Goal: Task Accomplishment & Management: Use online tool/utility

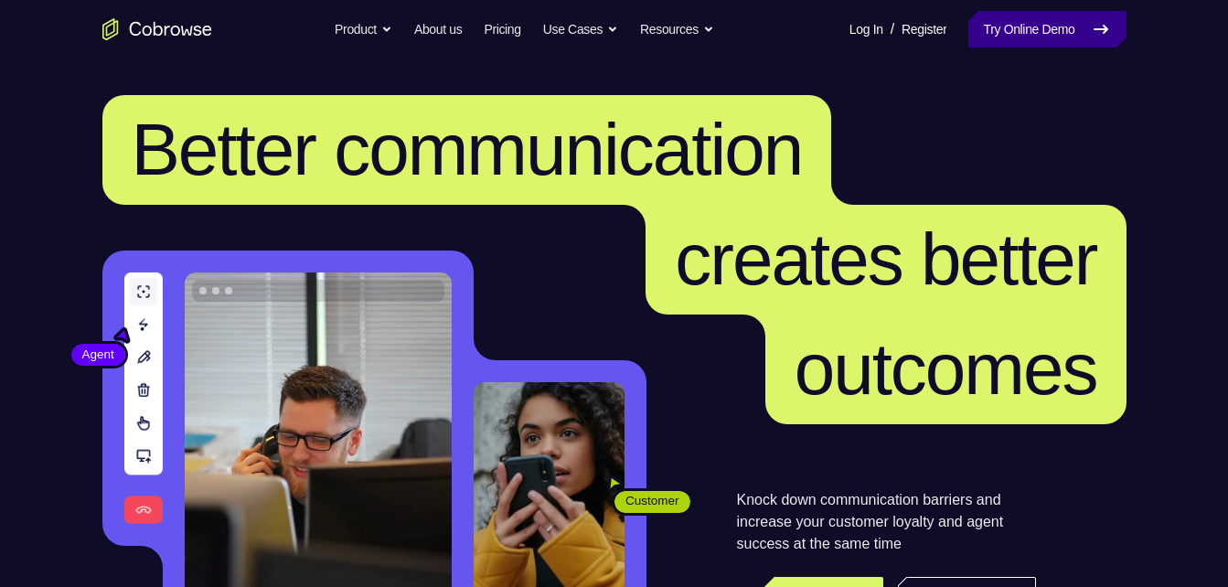
click at [1065, 11] on link "Try Online Demo" at bounding box center [1046, 29] width 157 height 37
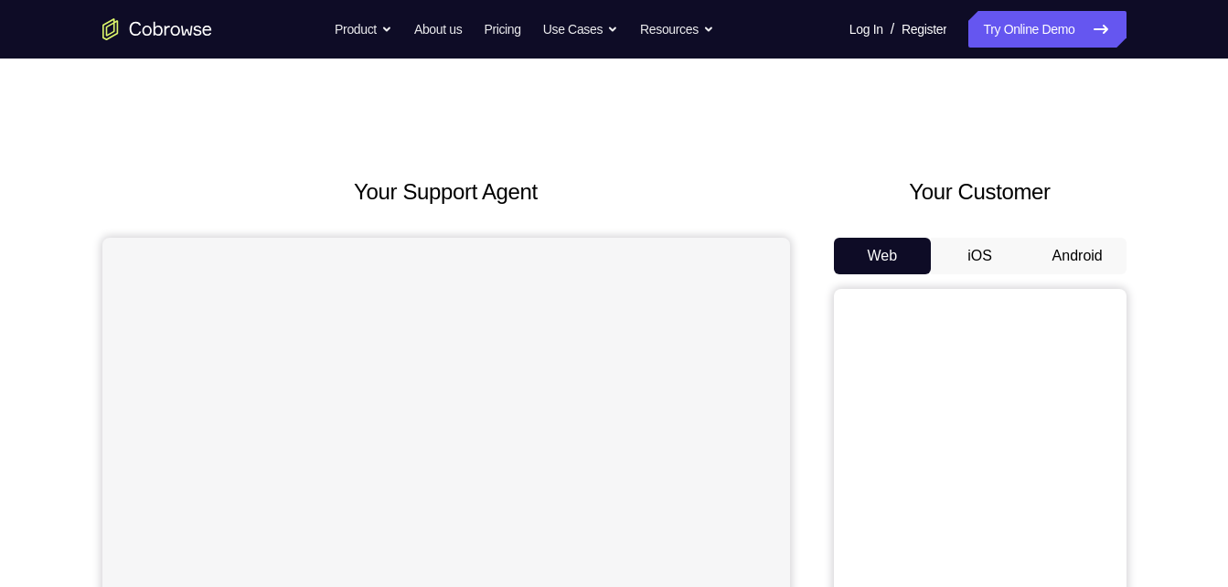
click at [1071, 251] on button "Android" at bounding box center [1078, 256] width 98 height 37
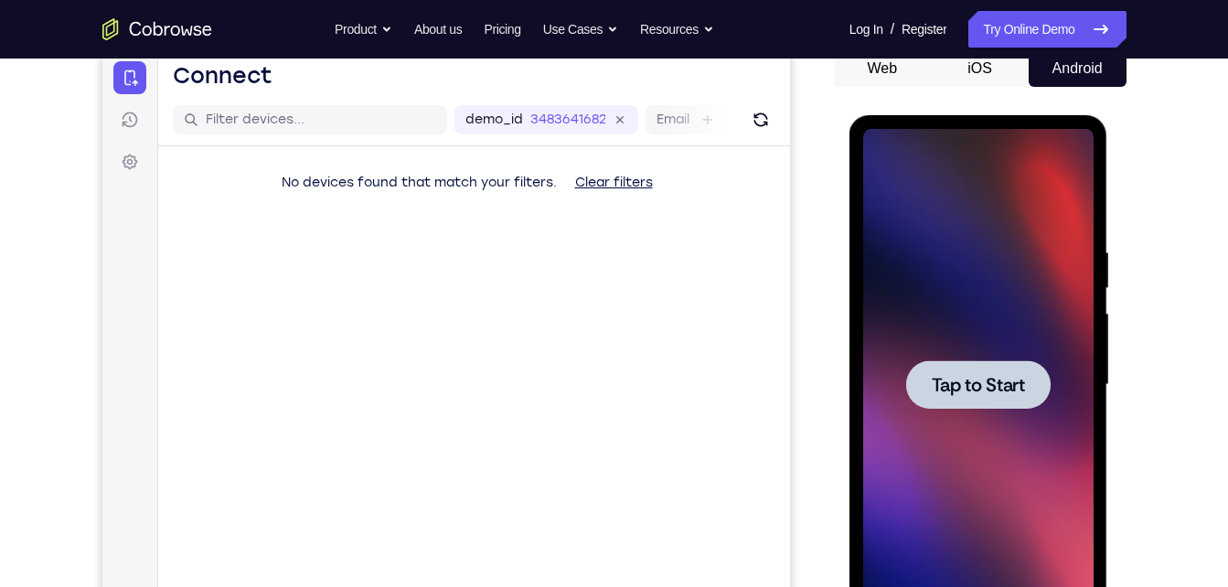
scroll to position [229, 0]
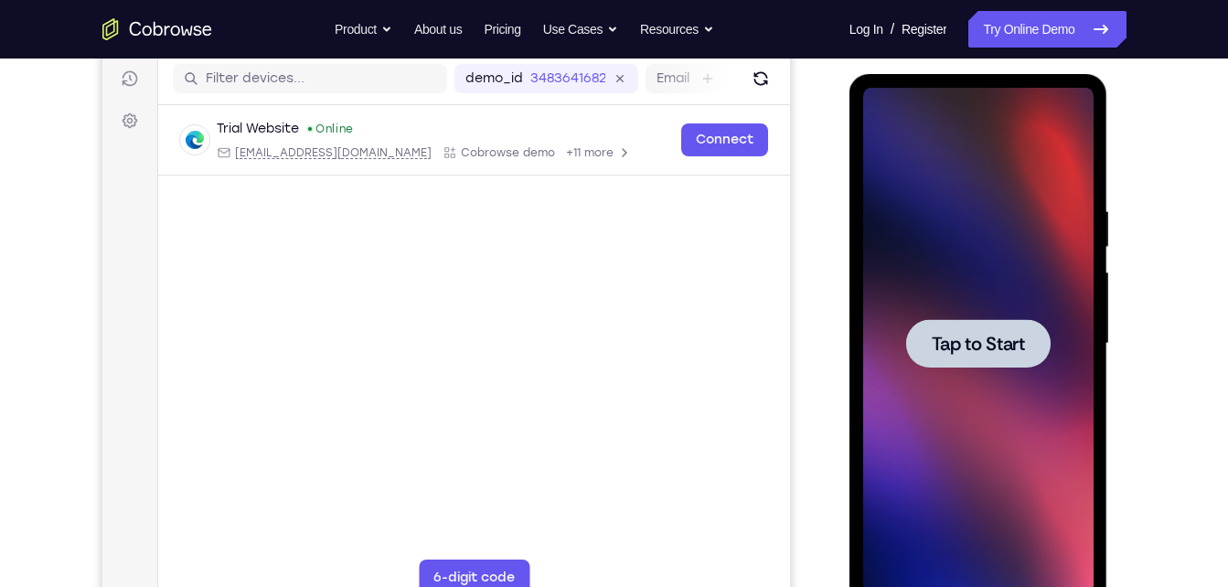
click at [987, 322] on div at bounding box center [978, 343] width 144 height 48
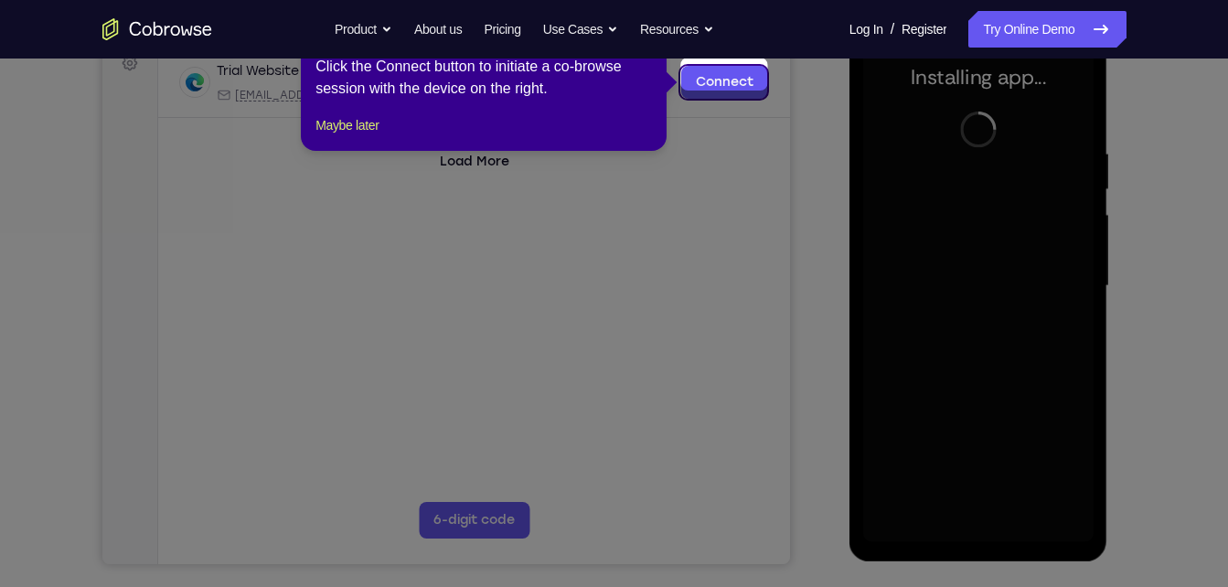
scroll to position [285, 0]
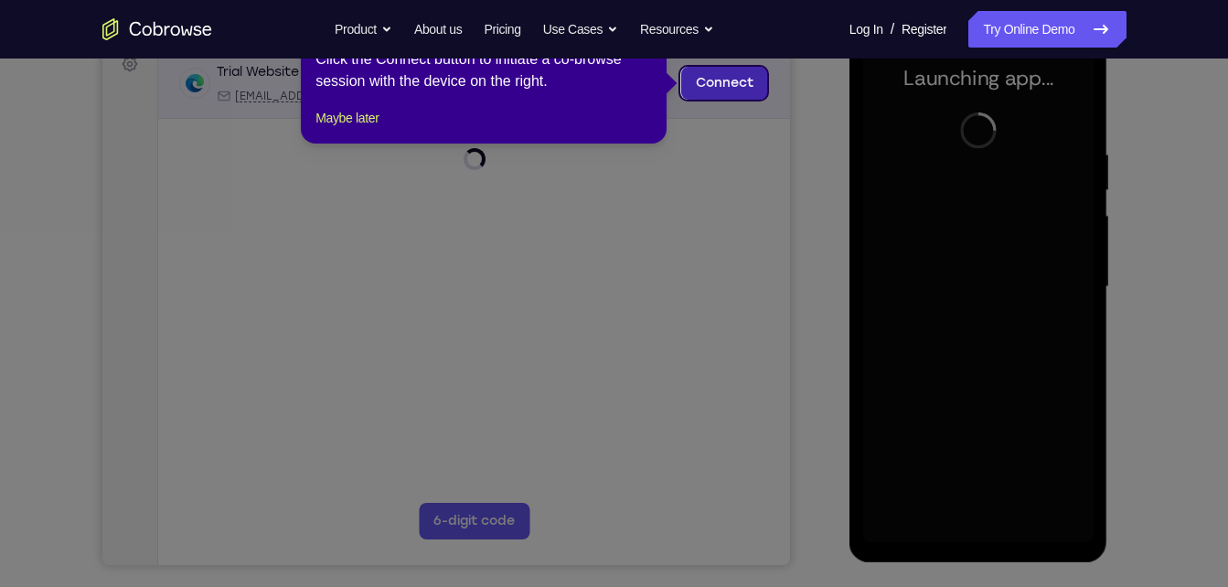
click at [723, 78] on link "Connect" at bounding box center [723, 83] width 87 height 33
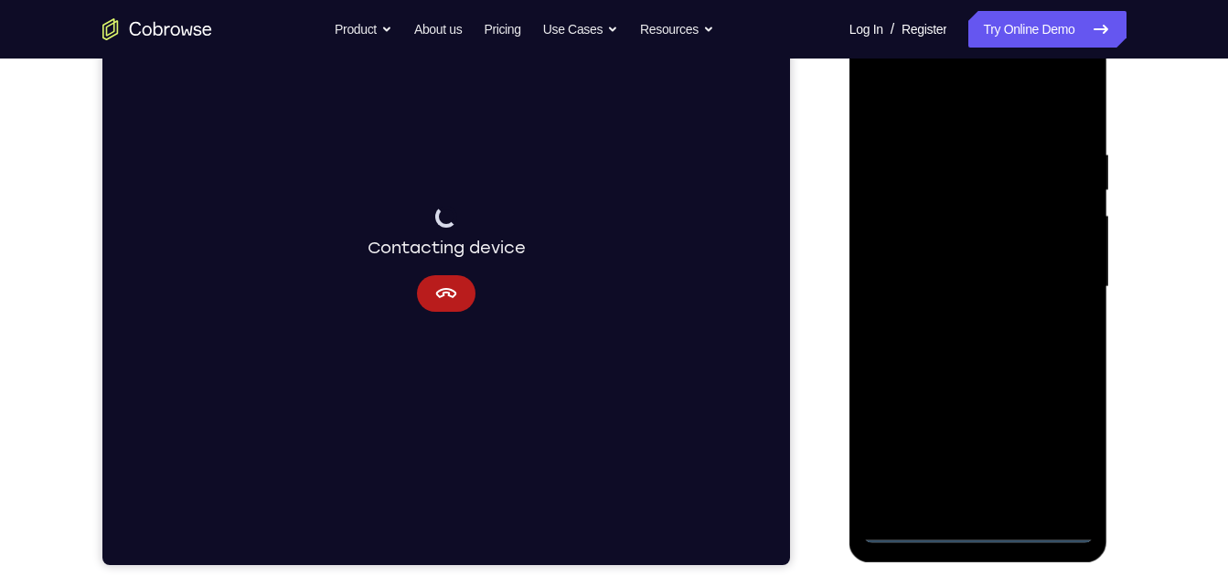
click at [980, 525] on div at bounding box center [978, 287] width 230 height 512
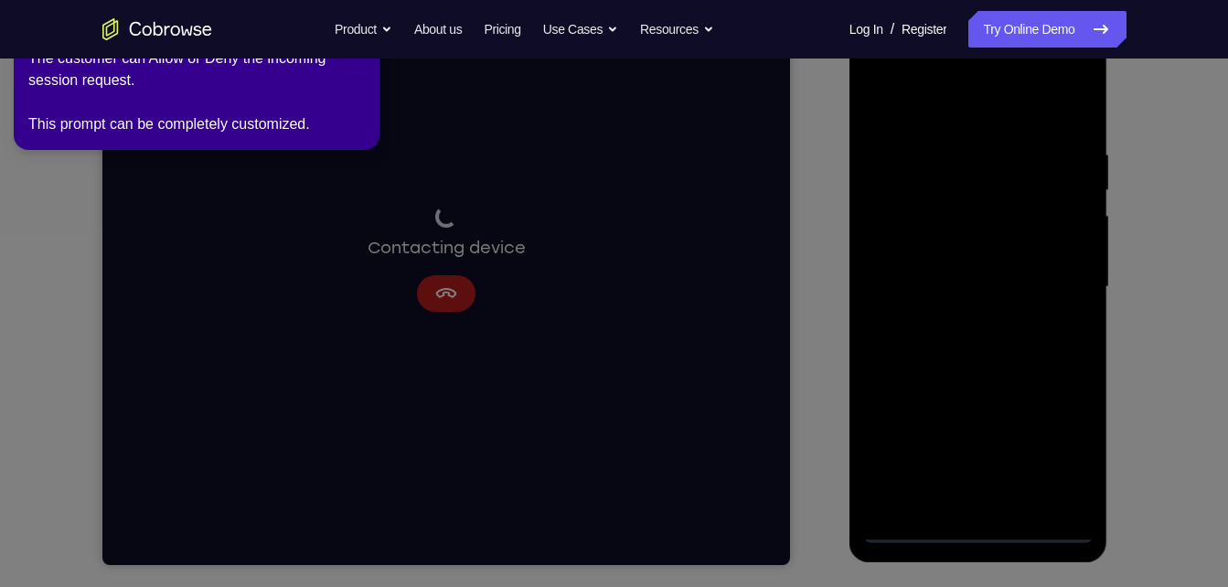
click at [1061, 461] on div at bounding box center [978, 287] width 230 height 512
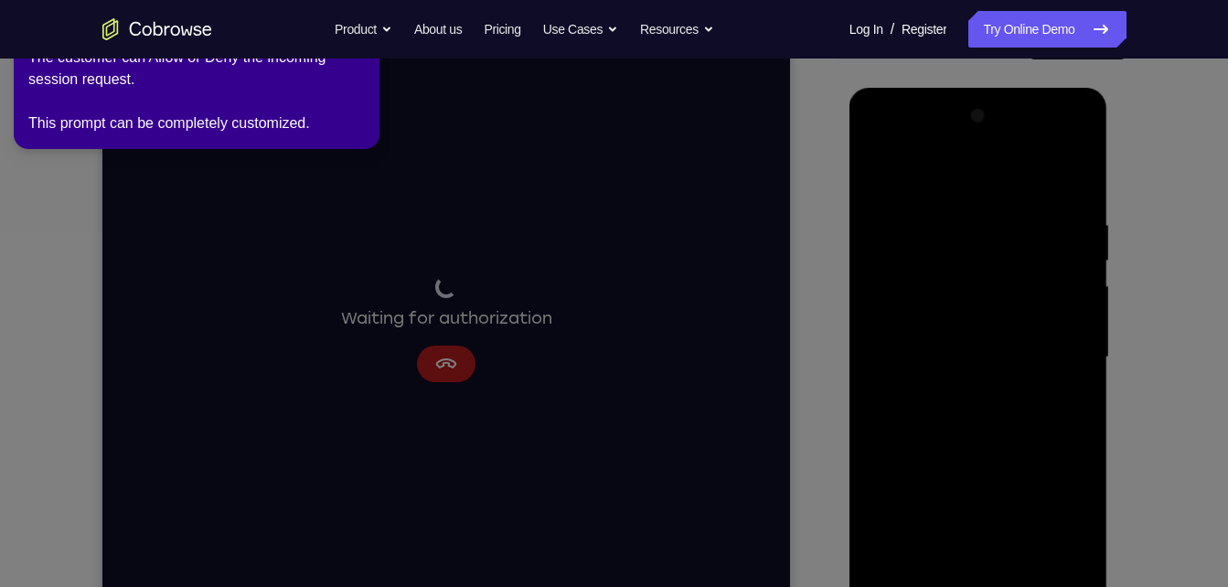
scroll to position [214, 0]
click at [1029, 183] on icon at bounding box center [617, 290] width 1249 height 594
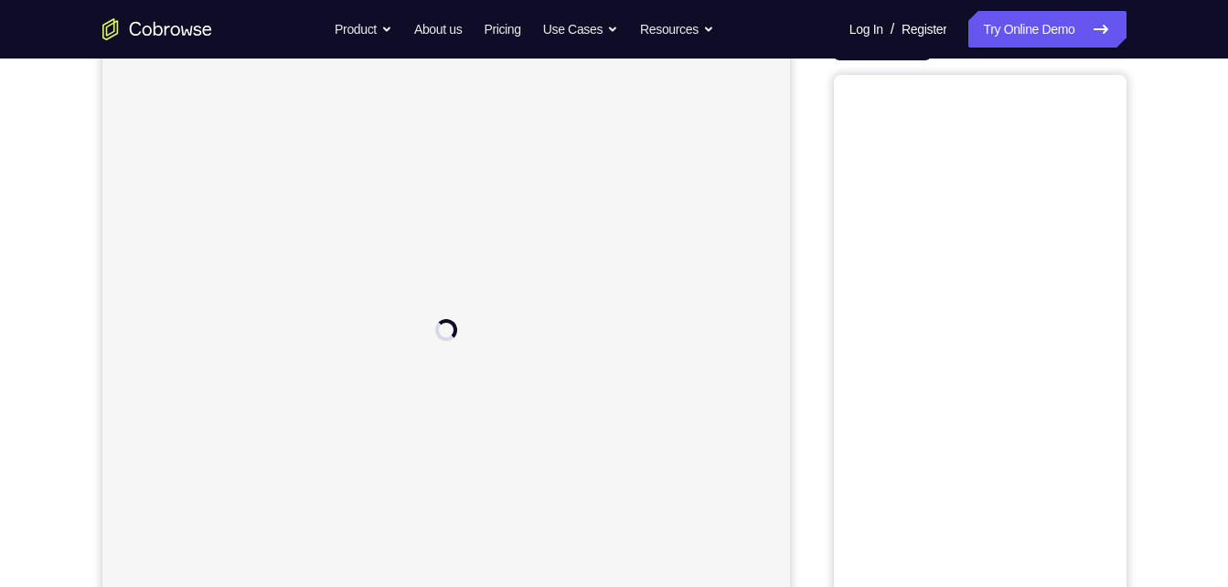
scroll to position [109, 0]
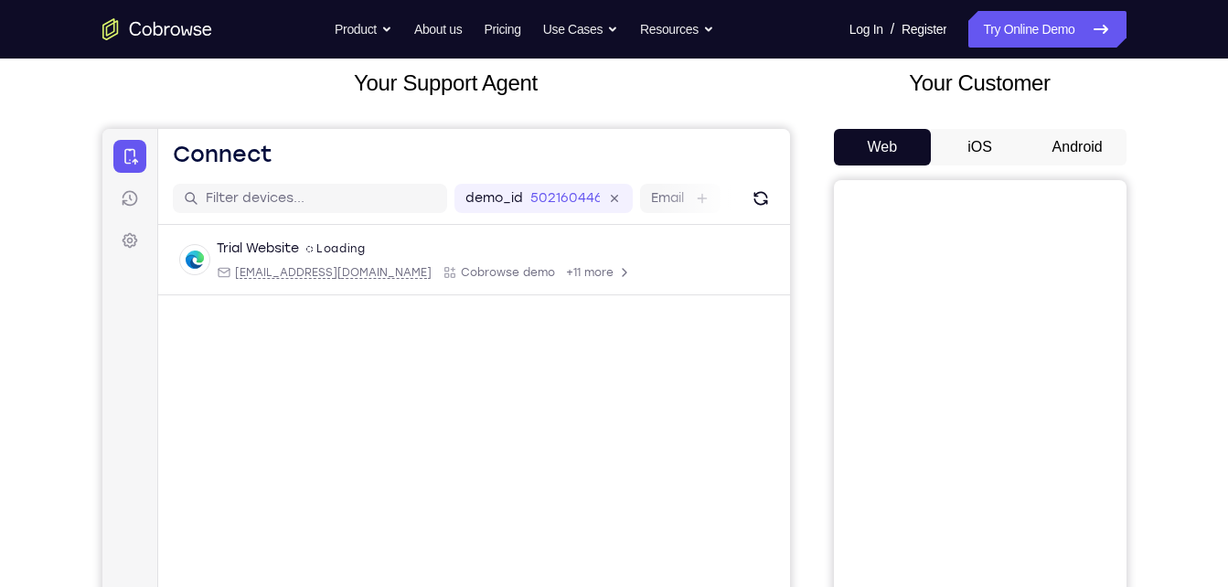
click at [1059, 146] on button "Android" at bounding box center [1078, 147] width 98 height 37
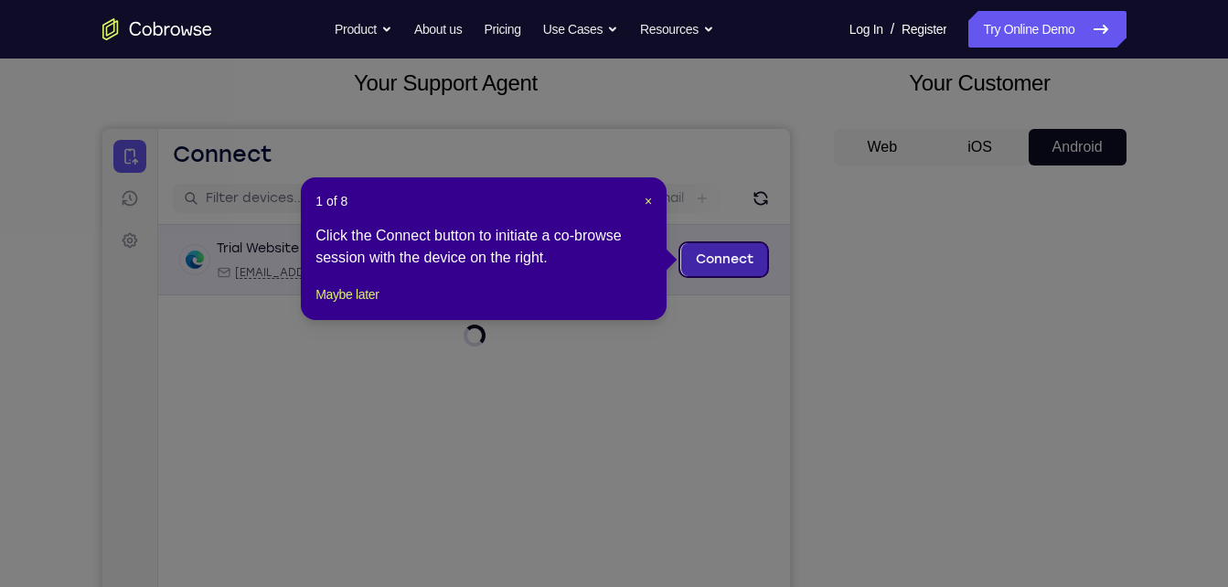
click at [720, 269] on link "Connect" at bounding box center [723, 259] width 87 height 33
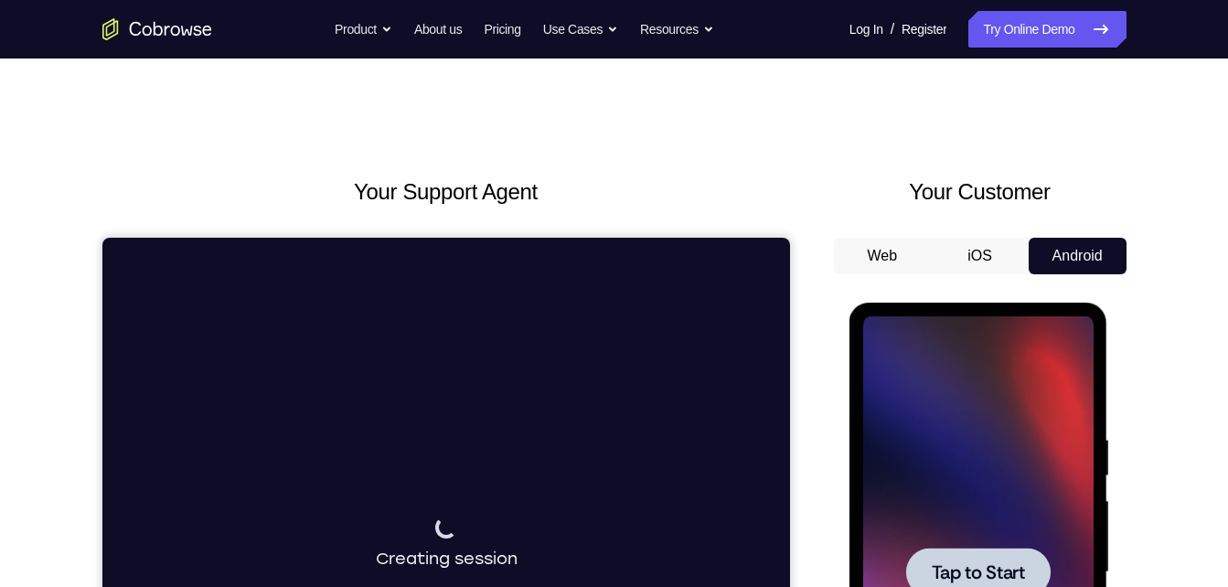
scroll to position [0, 0]
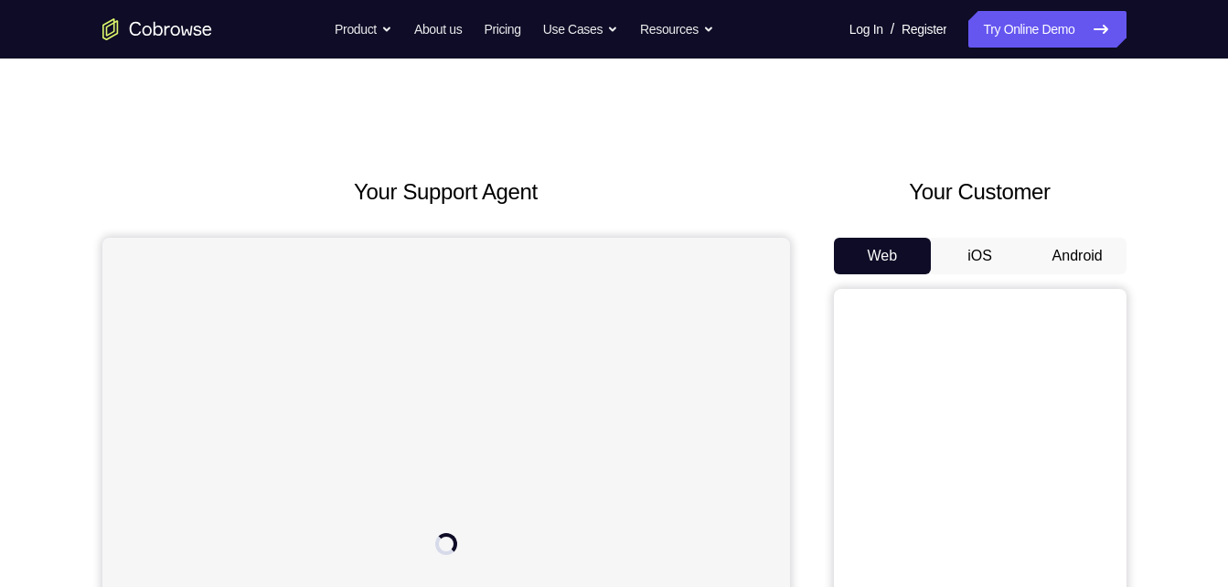
click at [1073, 259] on button "Android" at bounding box center [1078, 256] width 98 height 37
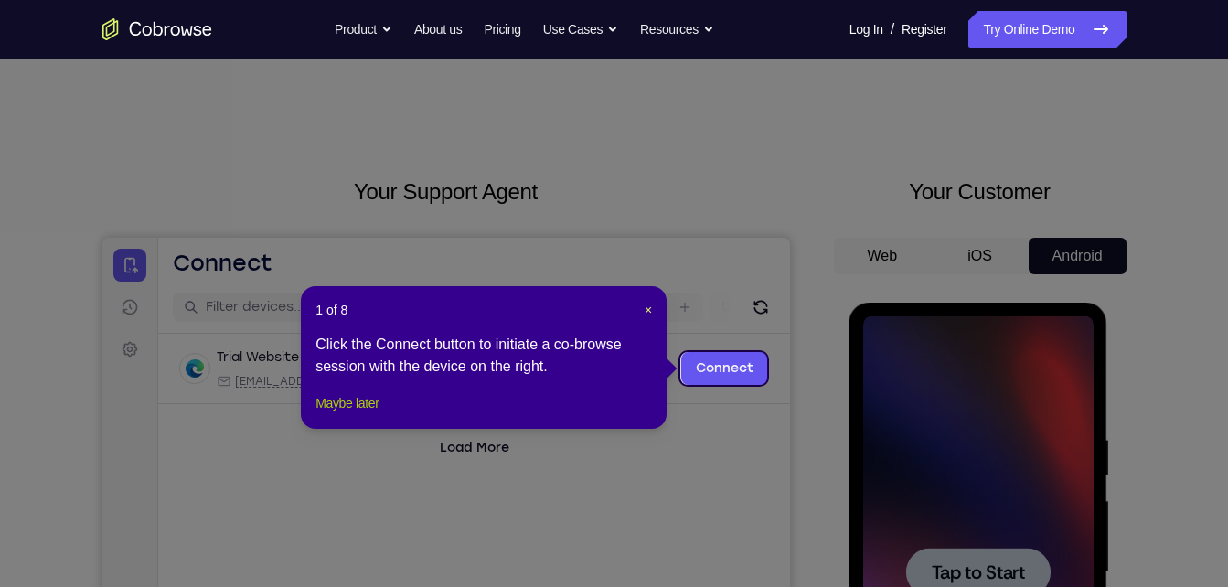
click at [379, 414] on button "Maybe later" at bounding box center [346, 403] width 63 height 22
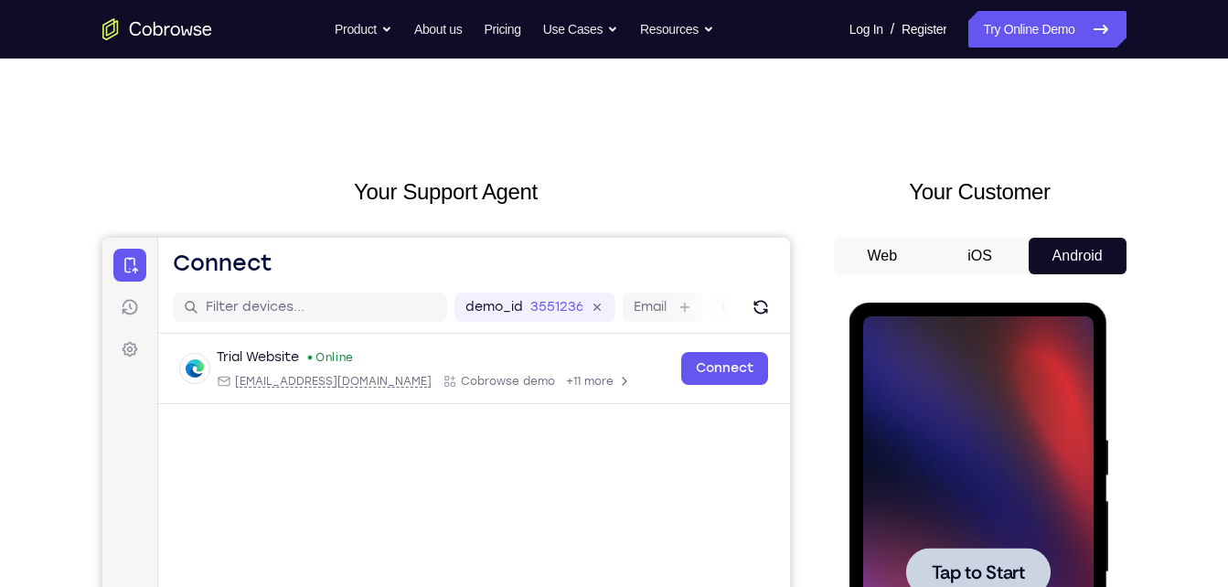
click at [1006, 532] on div at bounding box center [978, 572] width 230 height 512
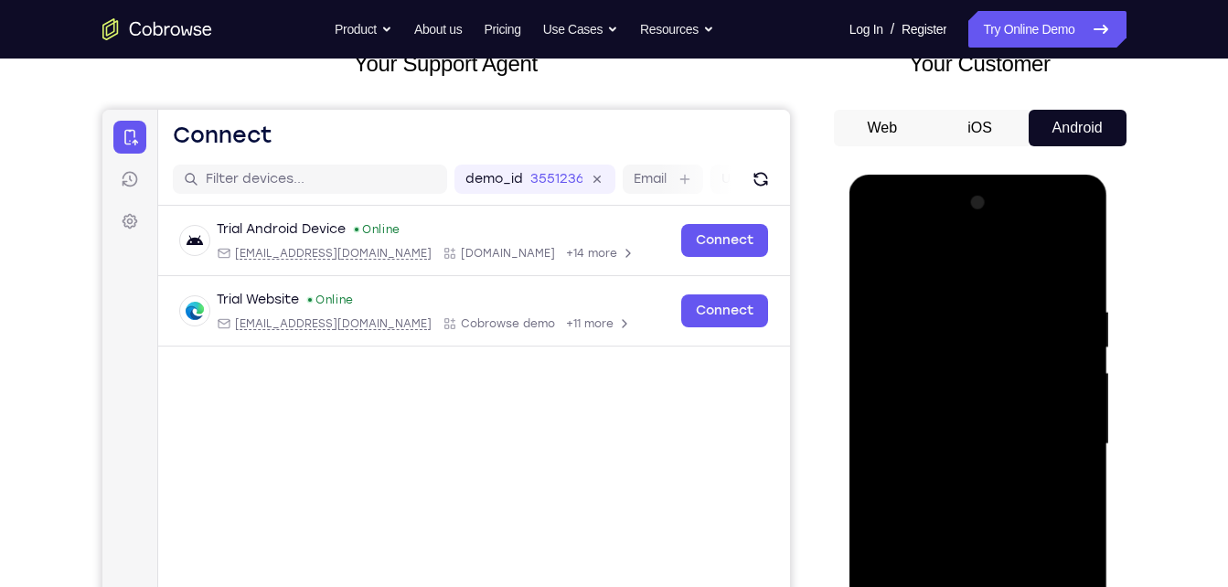
scroll to position [127, 0]
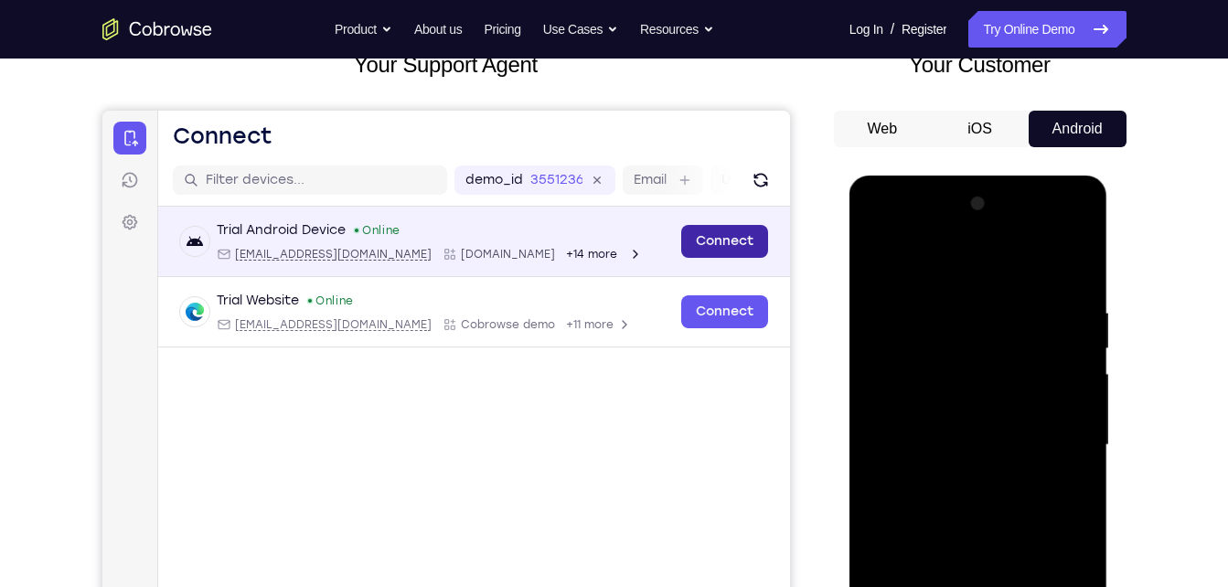
click at [730, 254] on link "Connect" at bounding box center [723, 241] width 87 height 33
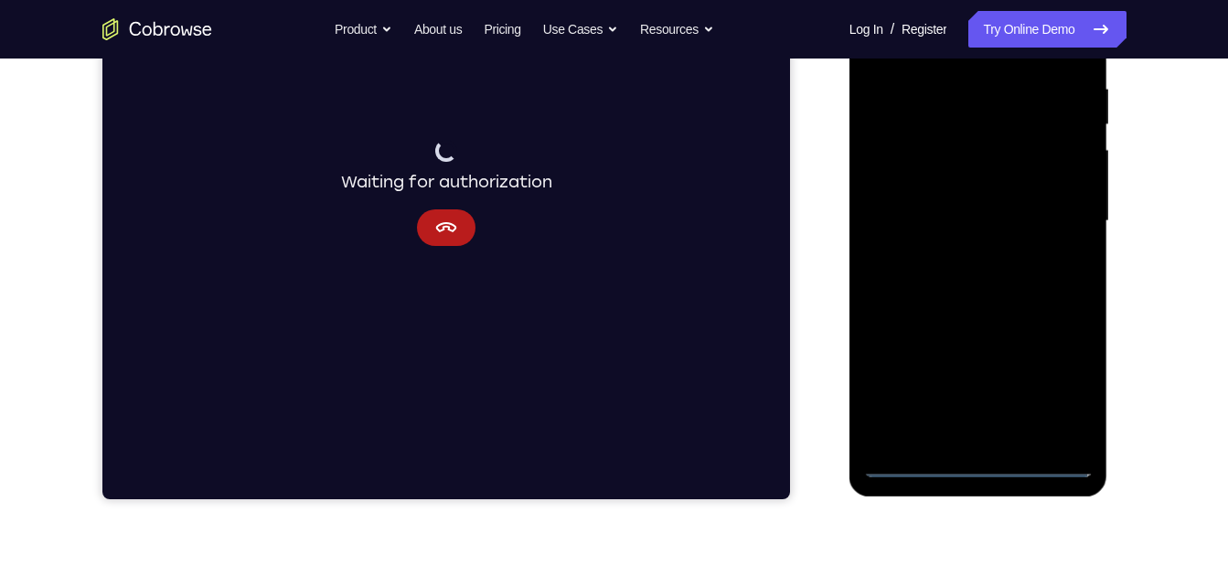
scroll to position [354, 0]
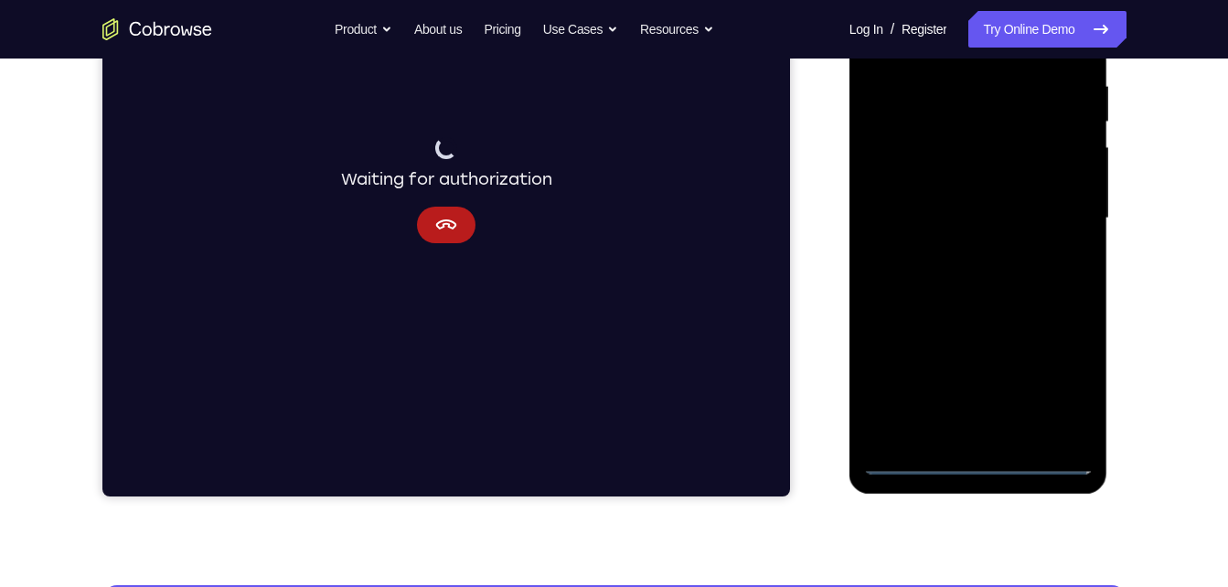
click at [1064, 247] on div at bounding box center [978, 219] width 230 height 512
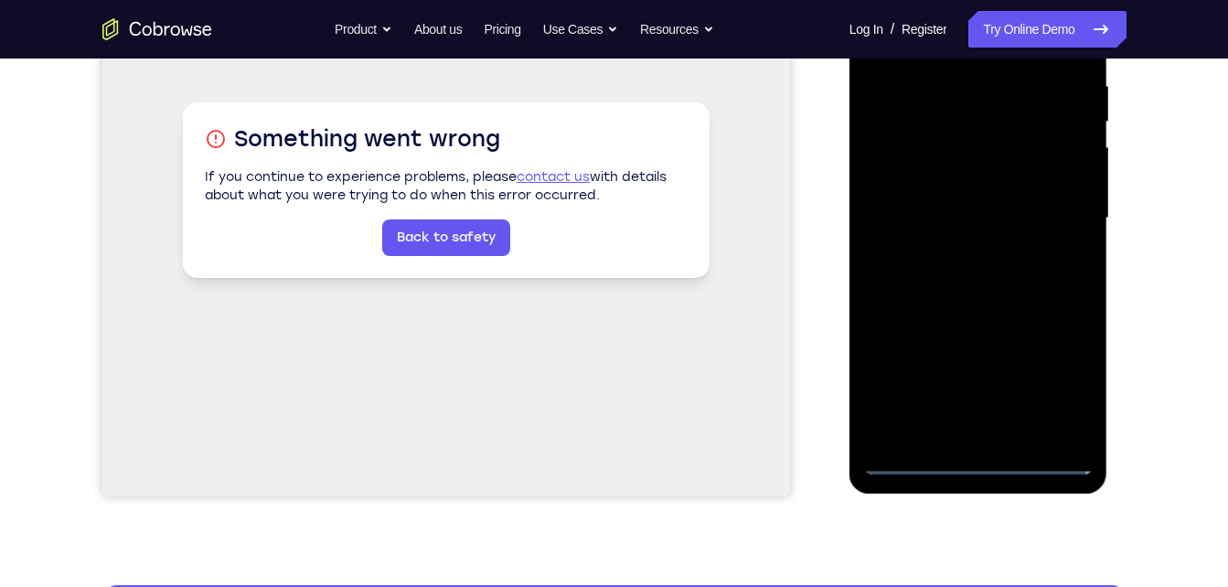
click at [979, 464] on div at bounding box center [978, 219] width 230 height 512
click at [1054, 377] on div at bounding box center [978, 219] width 230 height 512
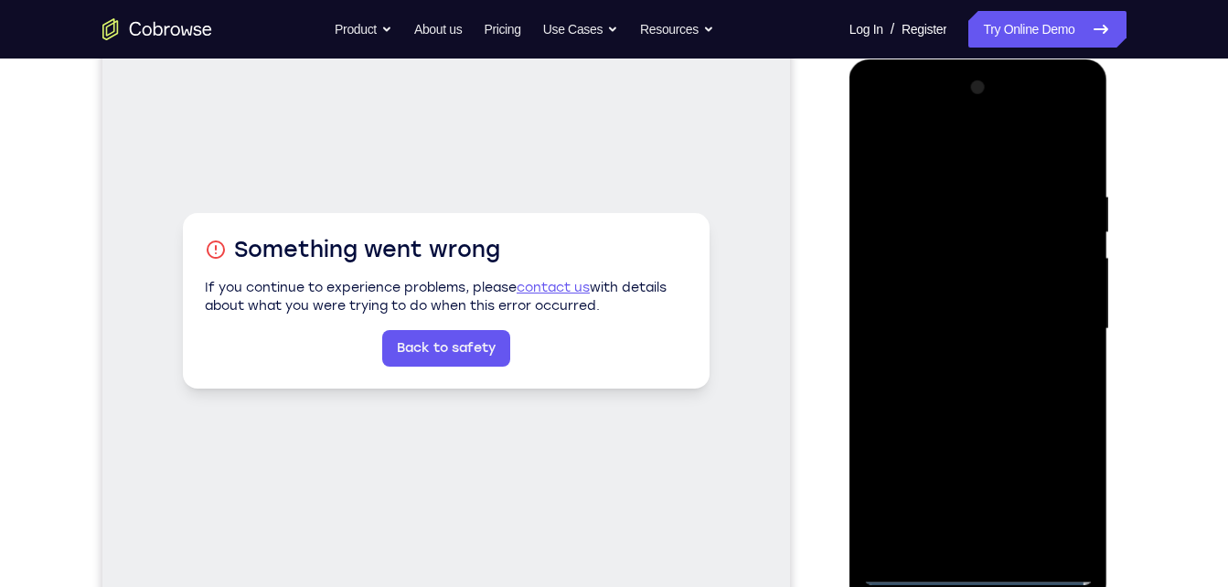
scroll to position [242, 0]
click at [992, 158] on div at bounding box center [978, 330] width 230 height 512
click at [1060, 321] on div at bounding box center [978, 330] width 230 height 512
click at [962, 366] on div at bounding box center [978, 330] width 230 height 512
click at [986, 312] on div at bounding box center [978, 330] width 230 height 512
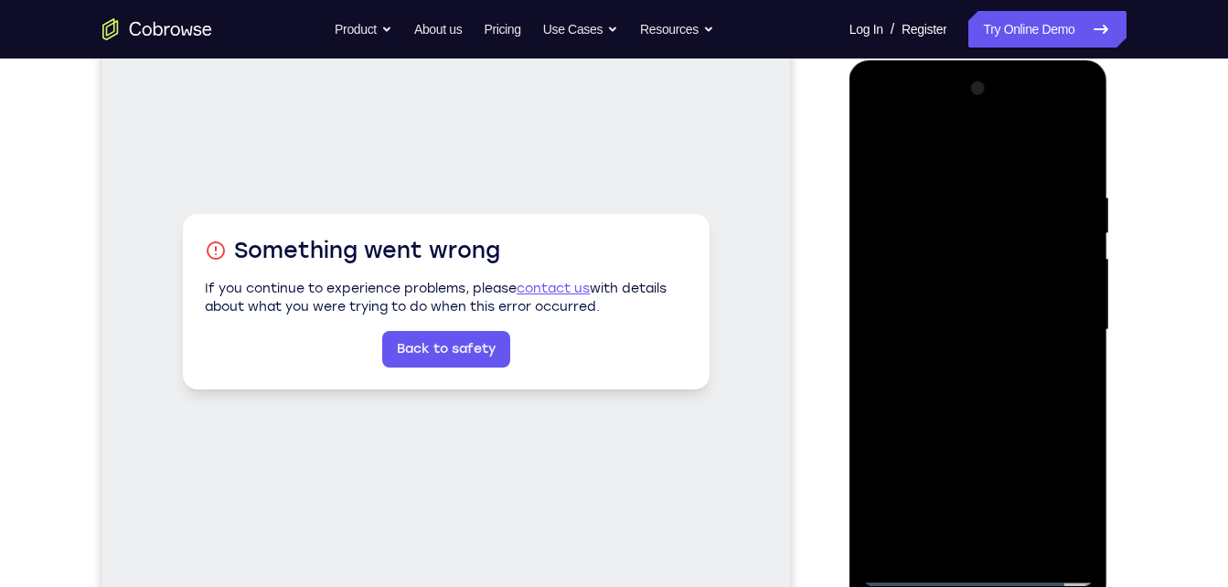
click at [961, 292] on div at bounding box center [978, 330] width 230 height 512
click at [978, 326] on div at bounding box center [978, 330] width 230 height 512
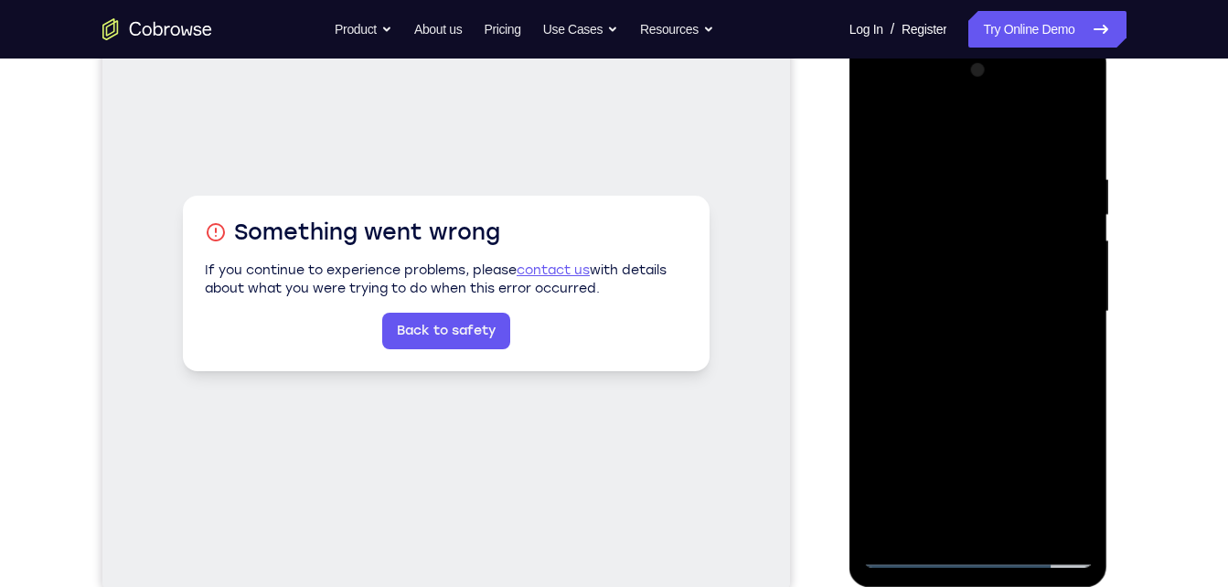
scroll to position [261, 0]
click at [980, 368] on div at bounding box center [978, 311] width 230 height 512
click at [983, 358] on div at bounding box center [978, 311] width 230 height 512
click at [979, 330] on div at bounding box center [978, 311] width 230 height 512
click at [1071, 280] on div at bounding box center [978, 311] width 230 height 512
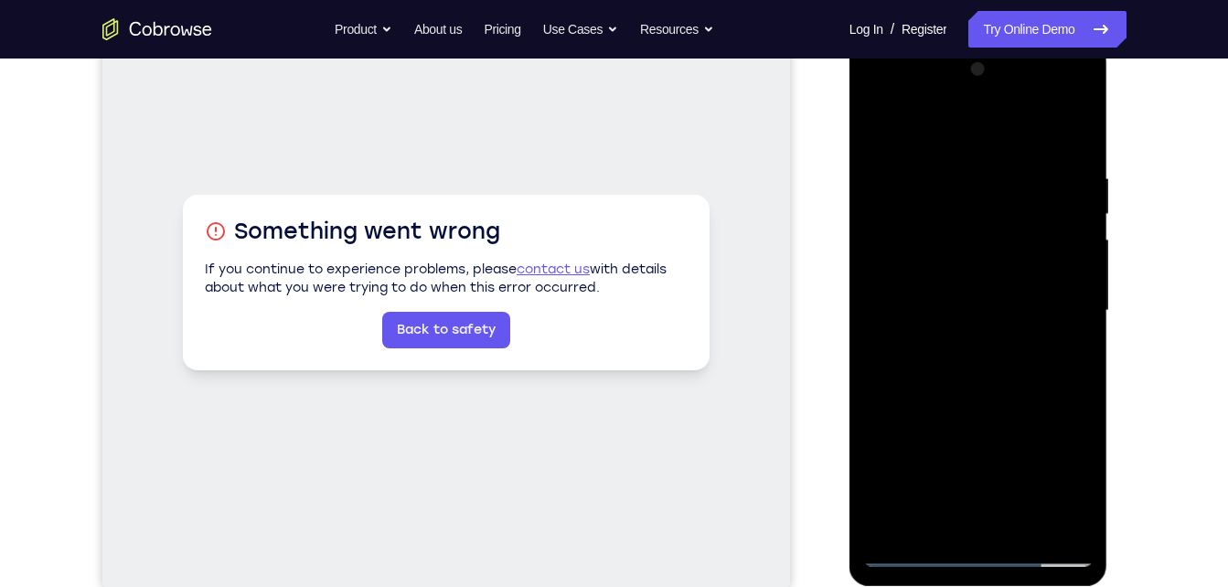
click at [971, 280] on div at bounding box center [978, 311] width 230 height 512
click at [981, 309] on div at bounding box center [978, 311] width 230 height 512
click at [990, 357] on div at bounding box center [978, 311] width 230 height 512
click at [989, 289] on div at bounding box center [978, 311] width 230 height 512
click at [988, 94] on div at bounding box center [978, 311] width 230 height 512
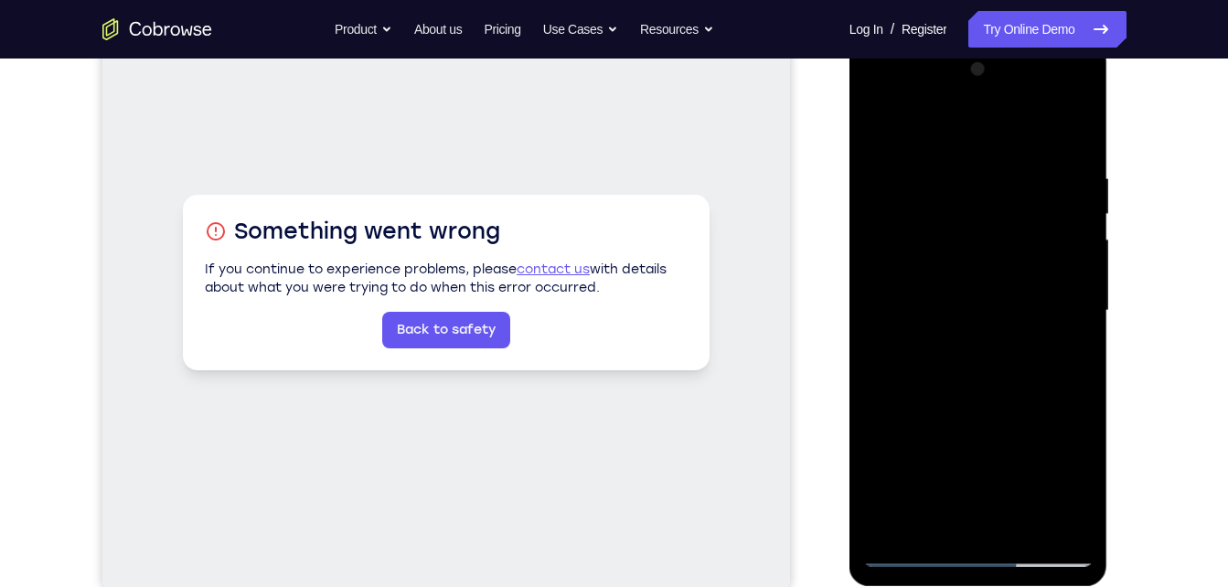
click at [922, 263] on div at bounding box center [978, 311] width 230 height 512
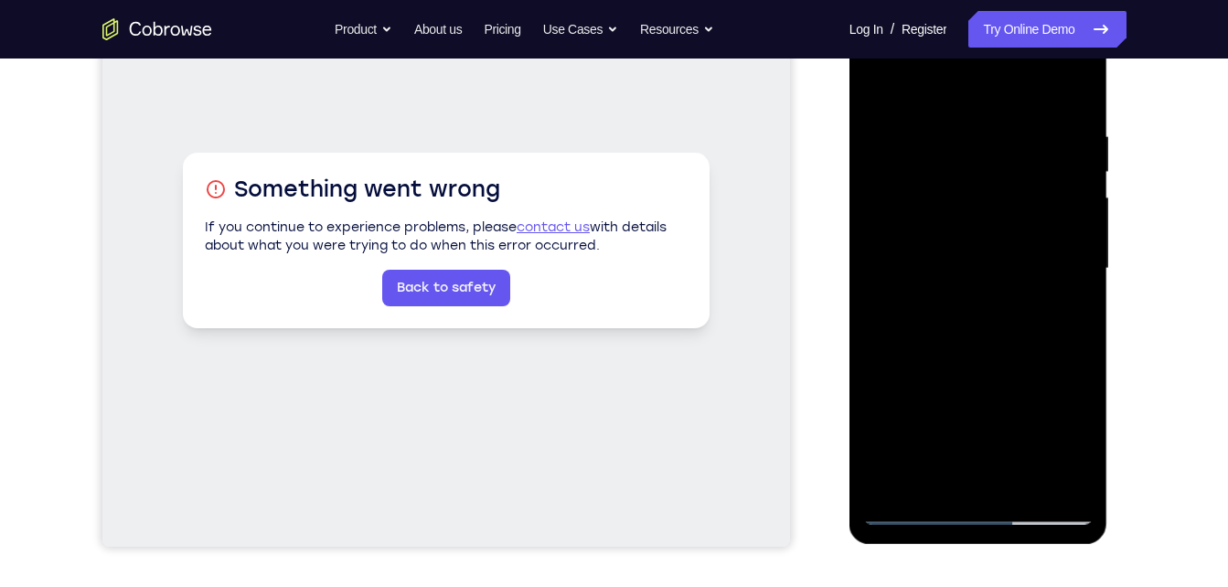
scroll to position [303, 0]
drag, startPoint x: 1005, startPoint y: 341, endPoint x: 1011, endPoint y: 118, distance: 223.2
click at [1011, 118] on div at bounding box center [978, 270] width 230 height 512
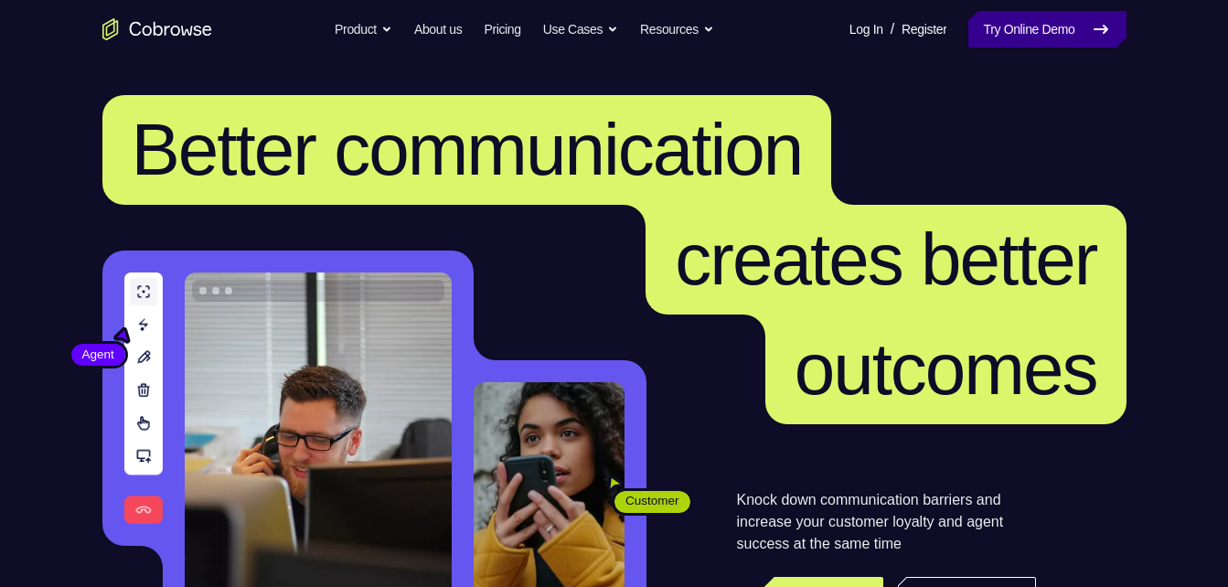
drag, startPoint x: 0, startPoint y: 0, endPoint x: 1115, endPoint y: 32, distance: 1115.9
click at [1115, 32] on div "Go back Powerful, Flexible and Trustworthy. Avoid all extra friction for both A…" at bounding box center [614, 29] width 1170 height 37
click at [1115, 32] on link "Try Online Demo" at bounding box center [1046, 29] width 157 height 37
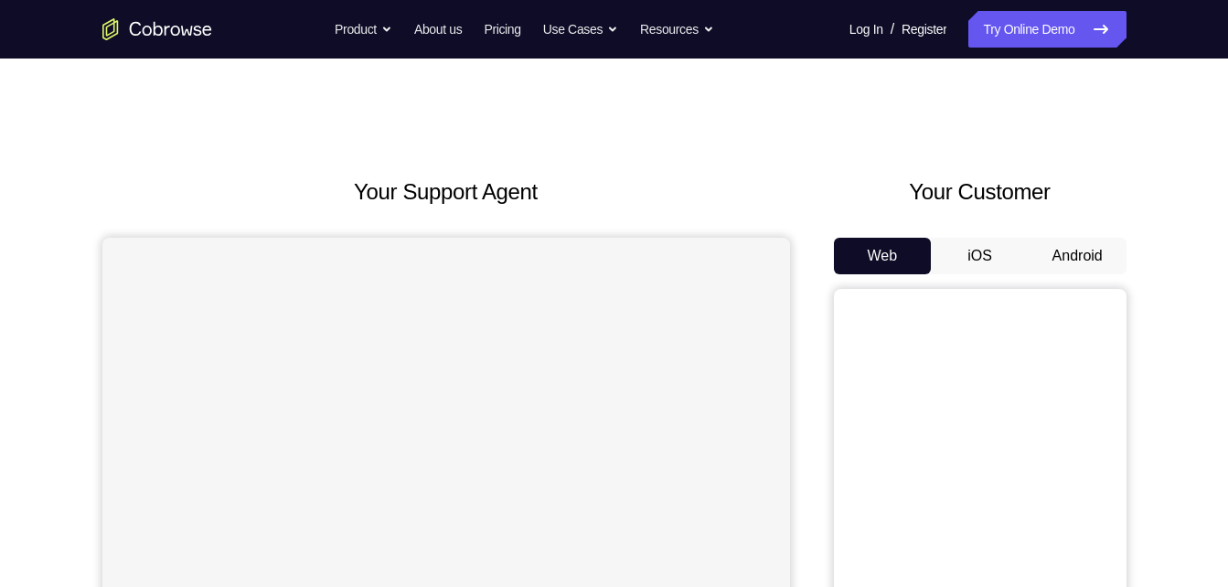
click at [1060, 257] on button "Android" at bounding box center [1078, 256] width 98 height 37
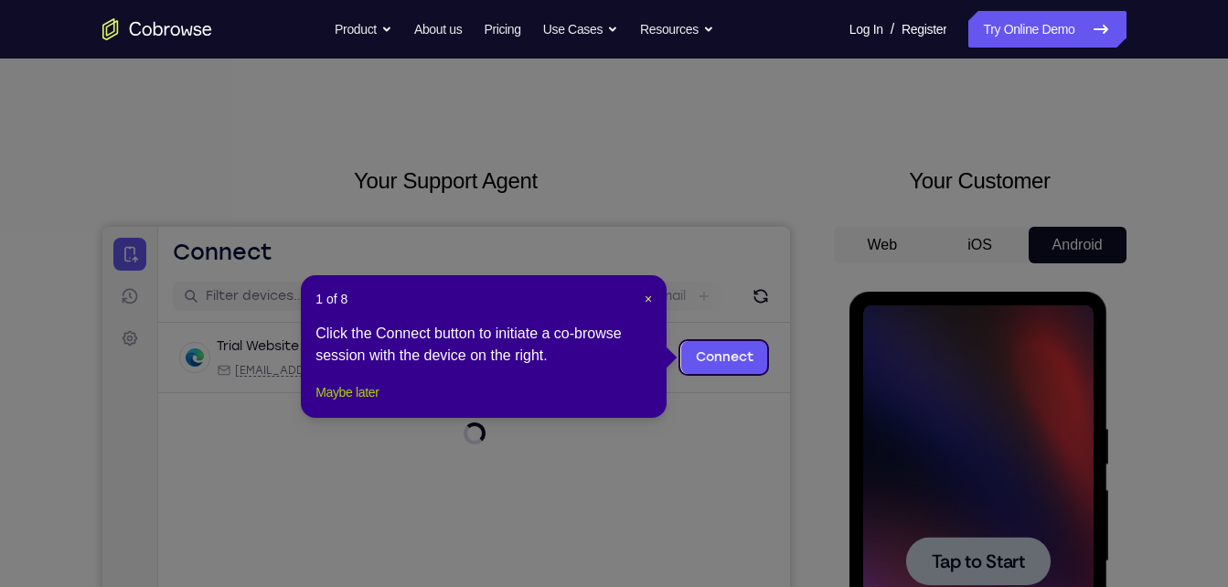
click at [350, 403] on button "Maybe later" at bounding box center [346, 392] width 63 height 22
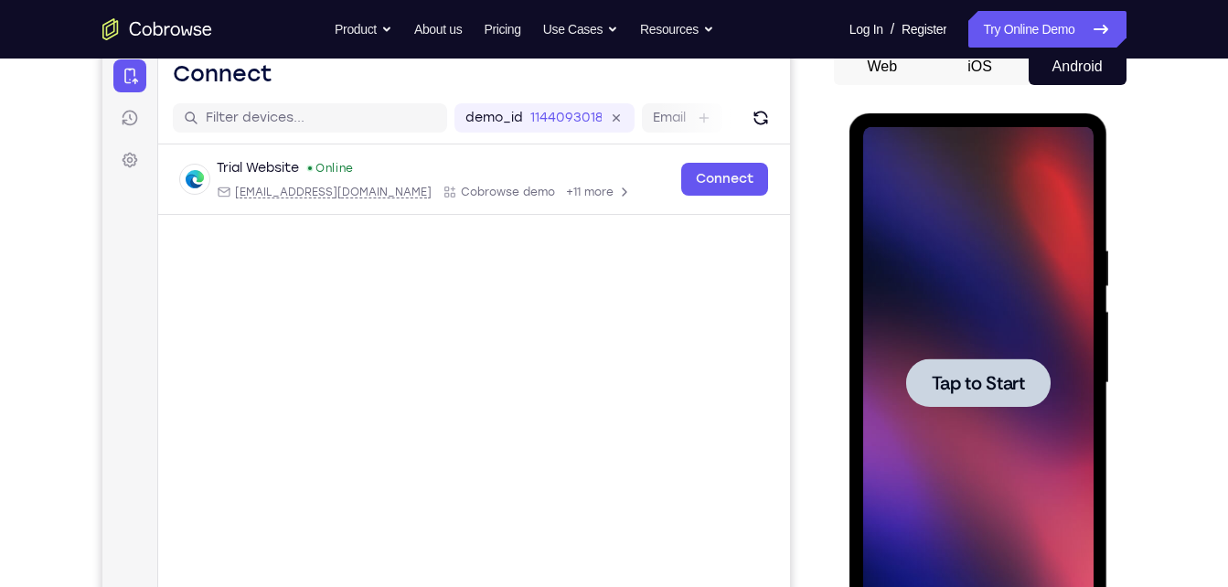
scroll to position [190, 0]
click at [995, 366] on div at bounding box center [978, 381] width 144 height 48
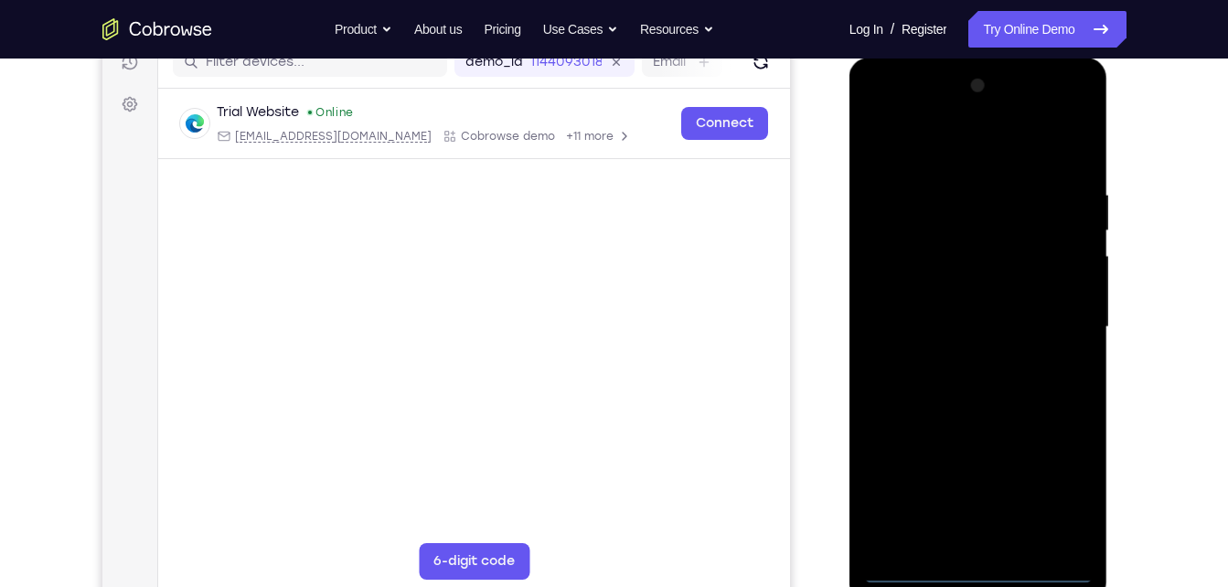
scroll to position [248, 0]
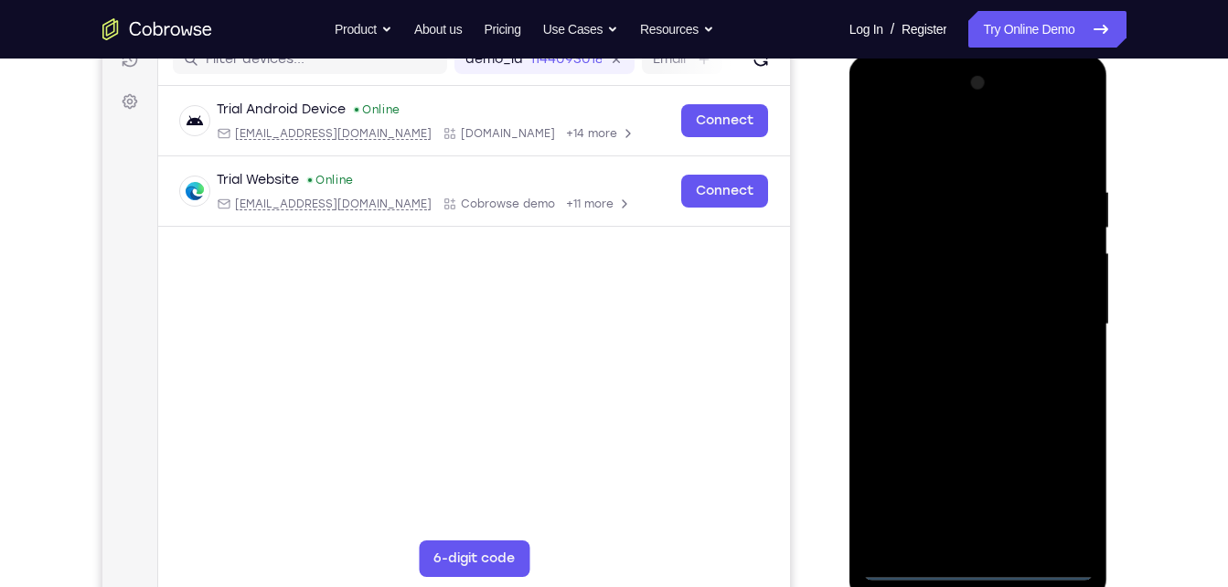
click at [982, 556] on div at bounding box center [978, 325] width 230 height 512
click at [968, 570] on div at bounding box center [978, 325] width 230 height 512
click at [1063, 479] on div at bounding box center [978, 325] width 230 height 512
click at [962, 137] on div at bounding box center [978, 325] width 230 height 512
click at [991, 222] on div at bounding box center [978, 325] width 230 height 512
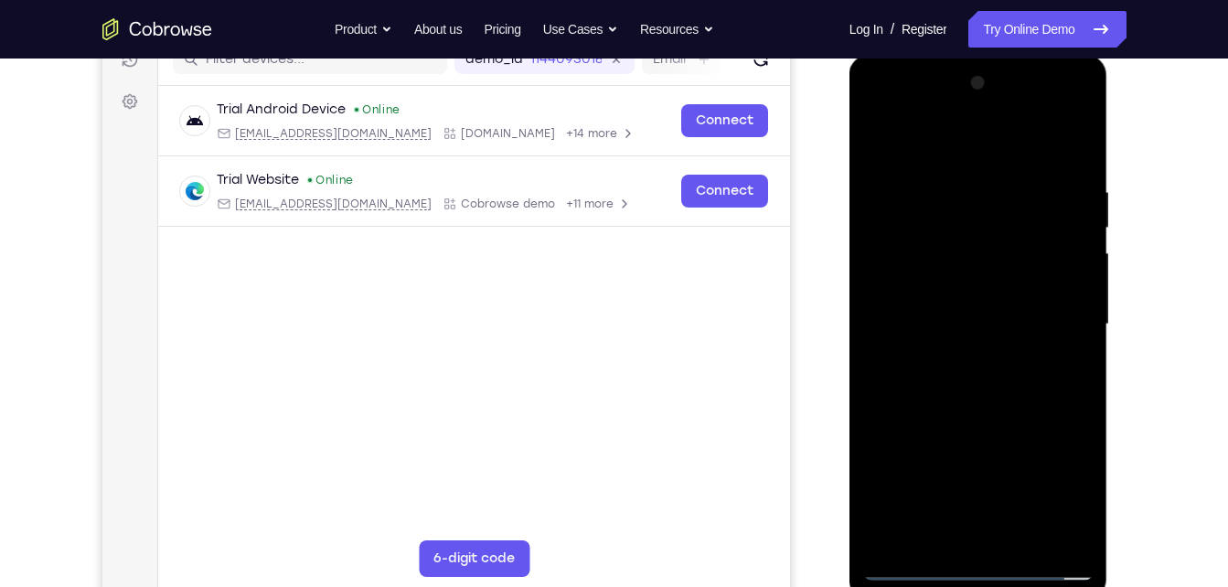
click at [988, 284] on div at bounding box center [978, 325] width 230 height 512
drag, startPoint x: 989, startPoint y: 394, endPoint x: 1011, endPoint y: 122, distance: 273.3
click at [1011, 122] on div at bounding box center [978, 325] width 230 height 512
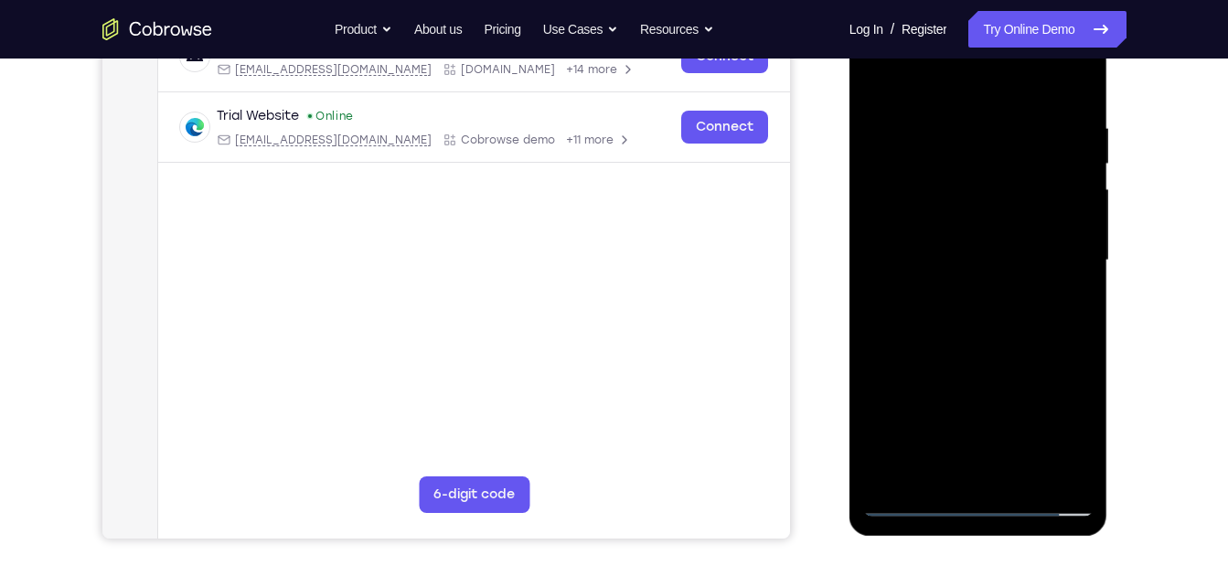
scroll to position [314, 0]
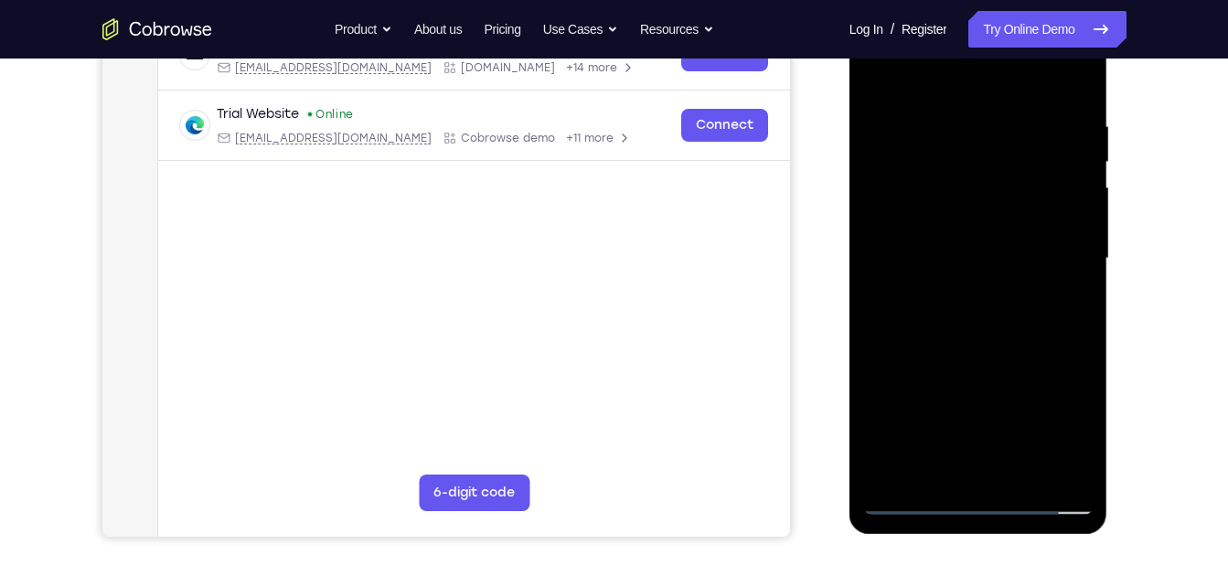
drag, startPoint x: 992, startPoint y: 404, endPoint x: 985, endPoint y: 219, distance: 184.8
click at [985, 219] on div at bounding box center [978, 259] width 230 height 512
drag, startPoint x: 989, startPoint y: 326, endPoint x: 1006, endPoint y: 84, distance: 242.8
click at [1006, 84] on div at bounding box center [978, 259] width 230 height 512
drag, startPoint x: 988, startPoint y: 384, endPoint x: 990, endPoint y: 232, distance: 151.8
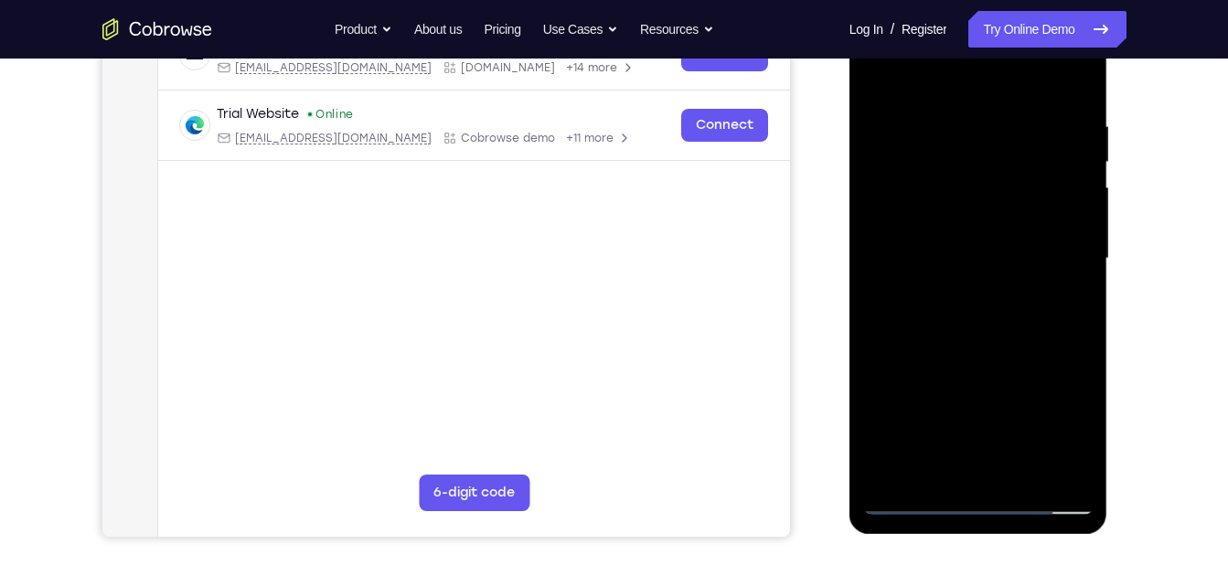
click at [990, 232] on div at bounding box center [978, 259] width 230 height 512
drag, startPoint x: 1016, startPoint y: 346, endPoint x: 1024, endPoint y: 152, distance: 194.0
click at [1024, 152] on div at bounding box center [978, 259] width 230 height 512
drag, startPoint x: 997, startPoint y: 379, endPoint x: 1008, endPoint y: 152, distance: 227.9
click at [1008, 152] on div at bounding box center [978, 259] width 230 height 512
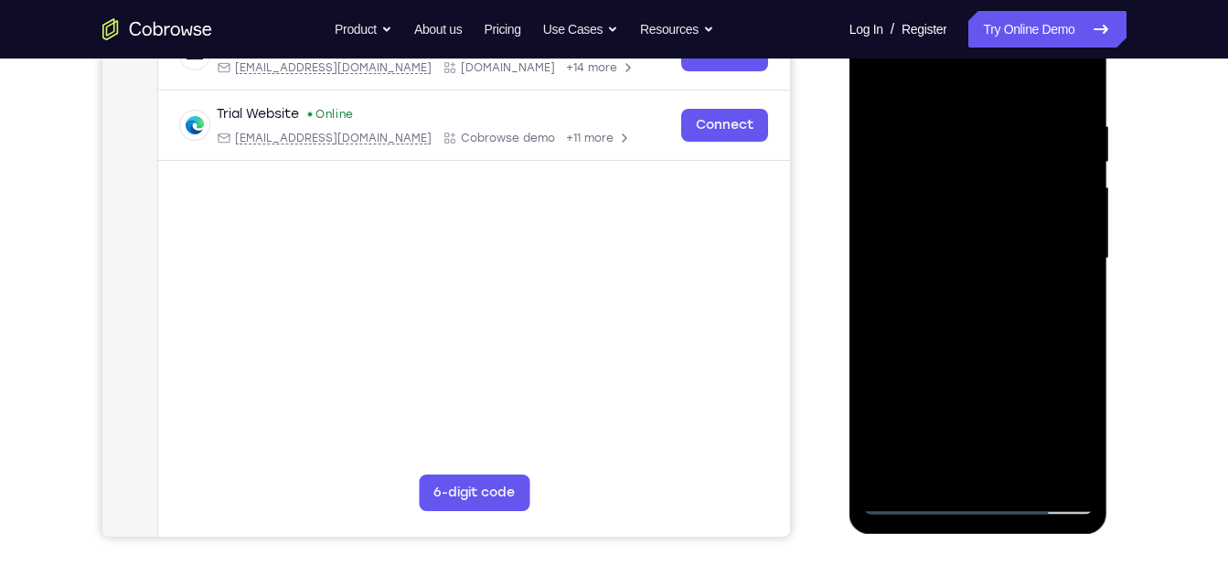
click at [1044, 502] on div at bounding box center [978, 259] width 230 height 512
drag, startPoint x: 955, startPoint y: 327, endPoint x: 1004, endPoint y: 2, distance: 329.1
click at [1004, 3] on div at bounding box center [978, 259] width 230 height 512
